Goal: Task Accomplishment & Management: Use online tool/utility

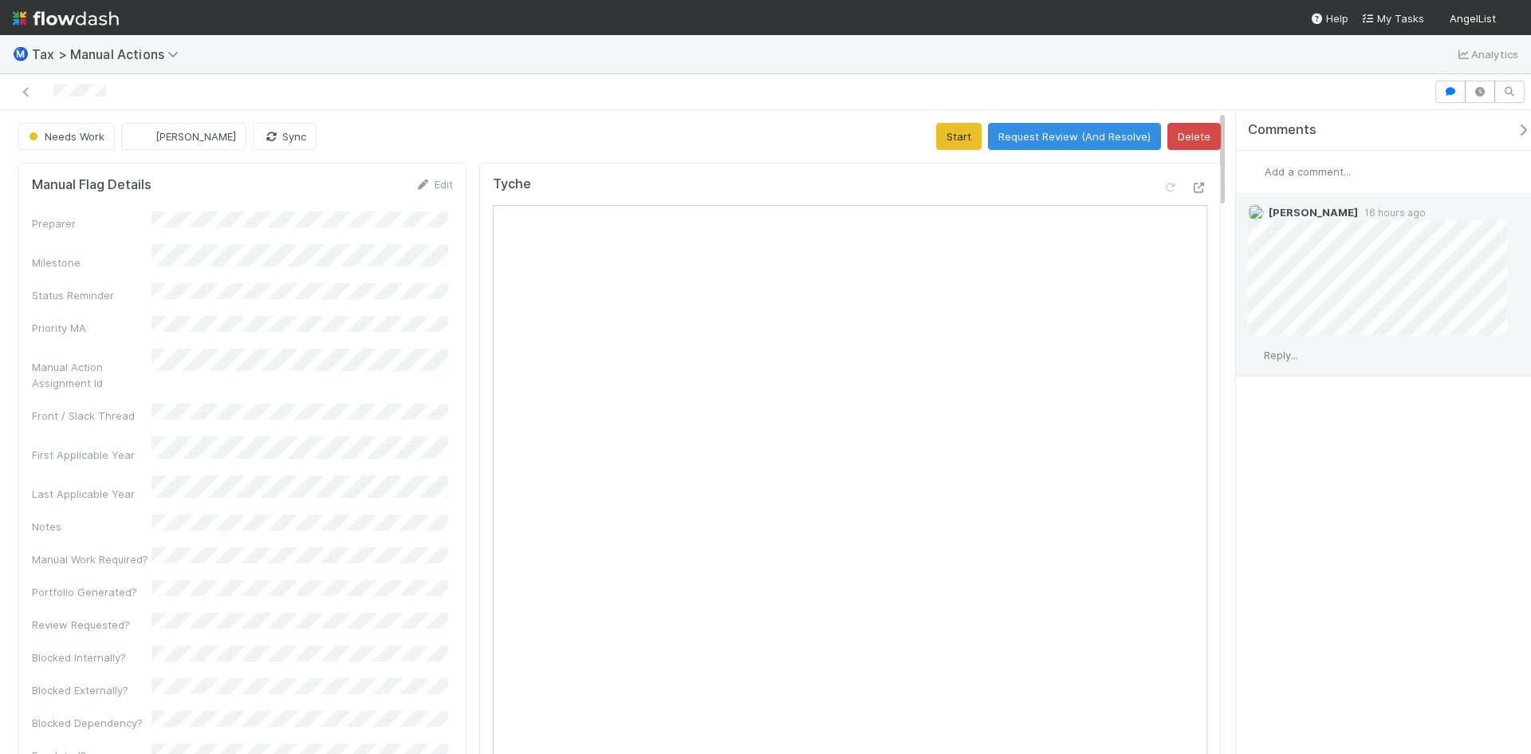
click at [1282, 352] on span "Reply..." at bounding box center [1281, 354] width 34 height 13
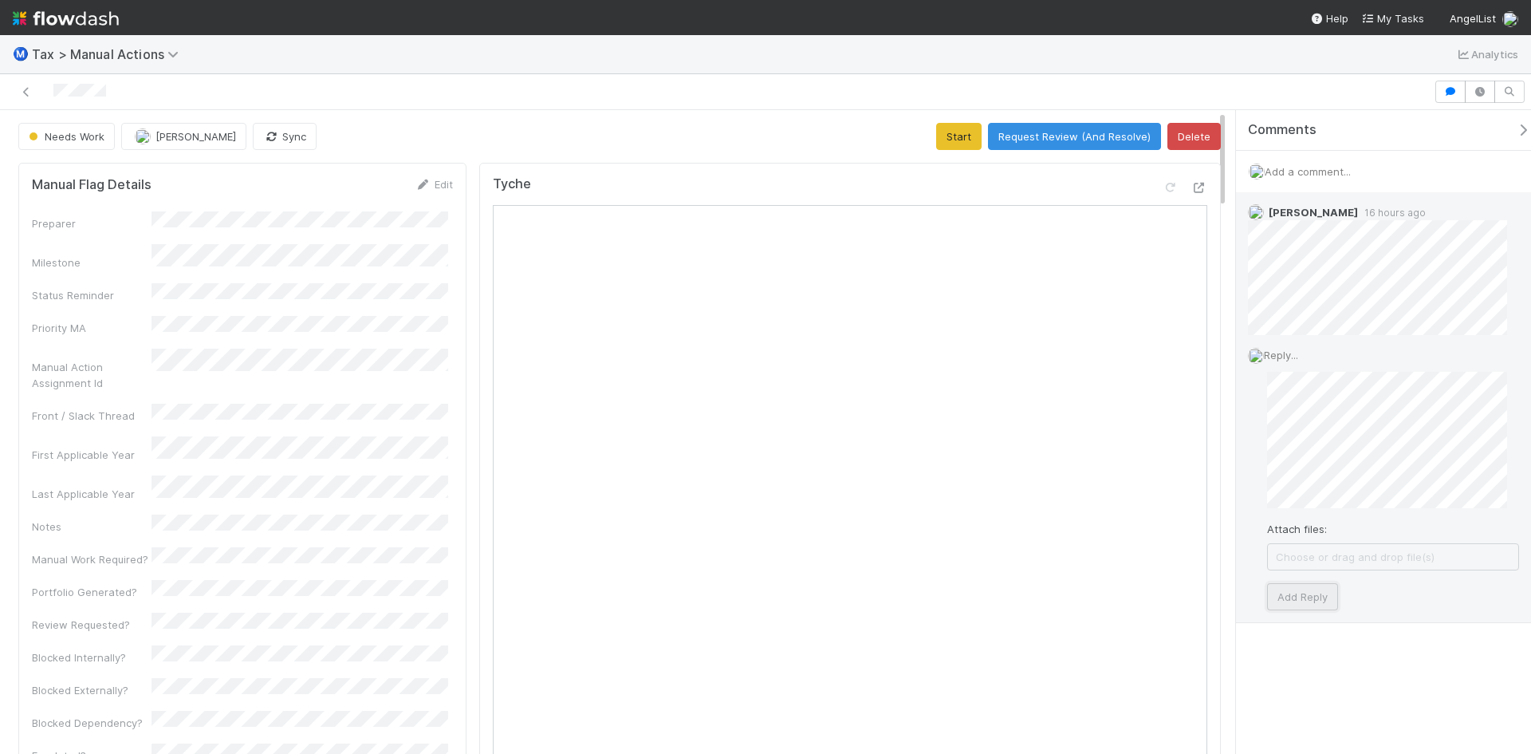
click at [1306, 588] on button "Add Reply" at bounding box center [1302, 596] width 71 height 27
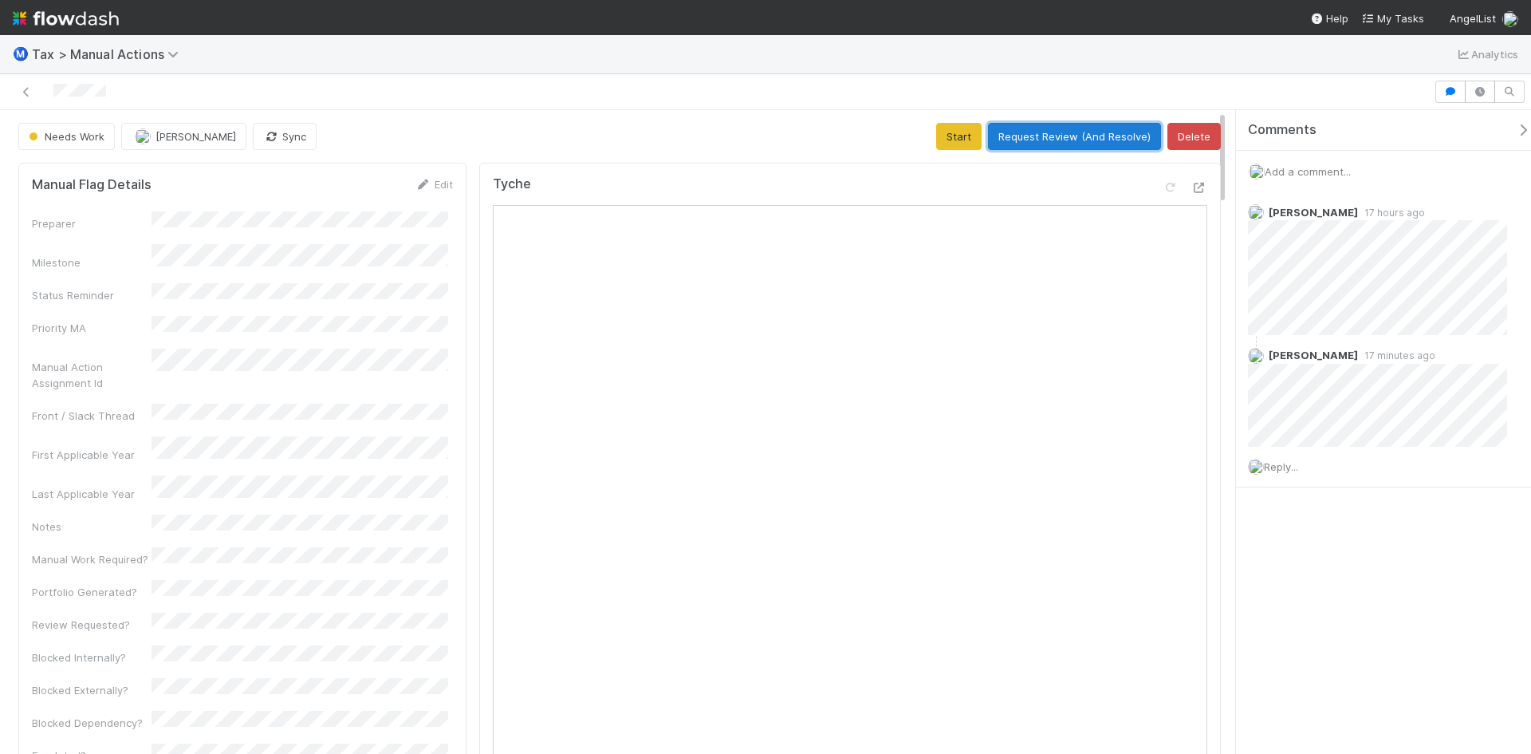
click at [1031, 132] on button "Request Review (And Resolve)" at bounding box center [1074, 136] width 173 height 27
